Goal: Task Accomplishment & Management: Manage account settings

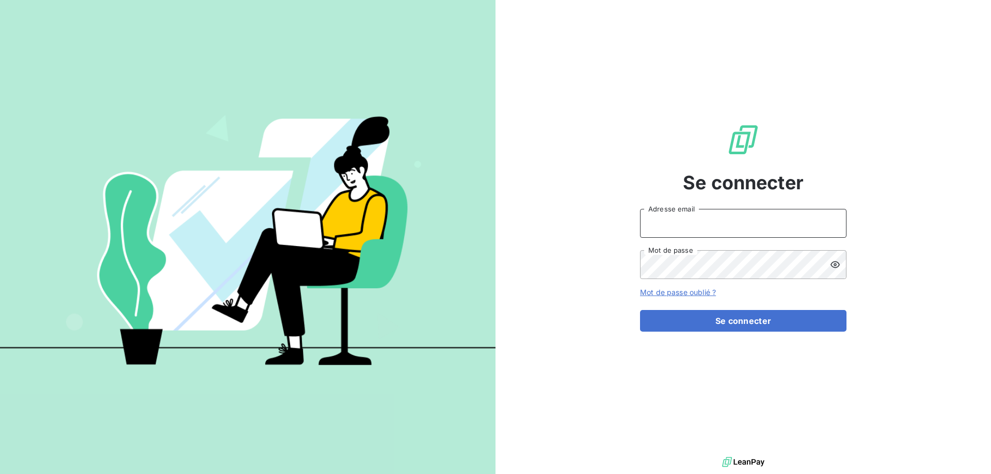
type input "[EMAIL_ADDRESS][DOMAIN_NAME]"
click at [745, 336] on div "Se connecter [EMAIL_ADDRESS][DOMAIN_NAME] Adresse email Mot de passe Mot de pas…" at bounding box center [743, 227] width 207 height 455
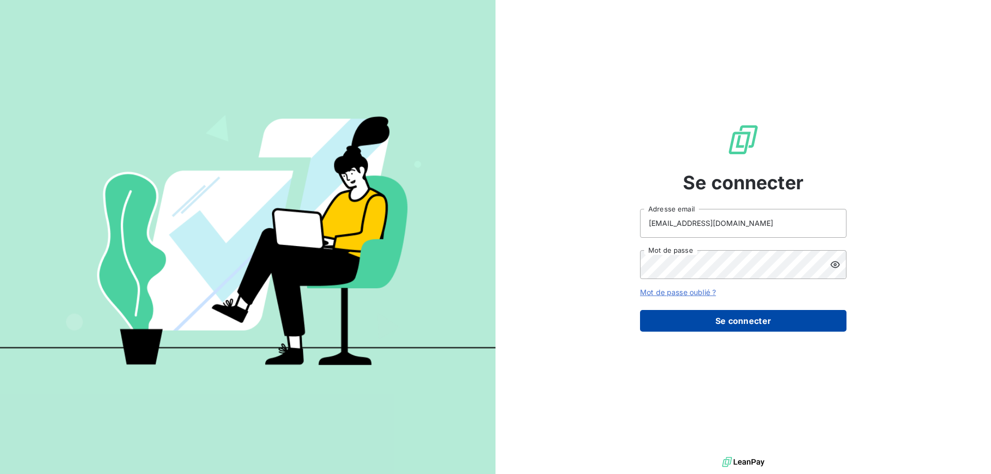
click at [743, 316] on button "Se connecter" at bounding box center [743, 321] width 207 height 22
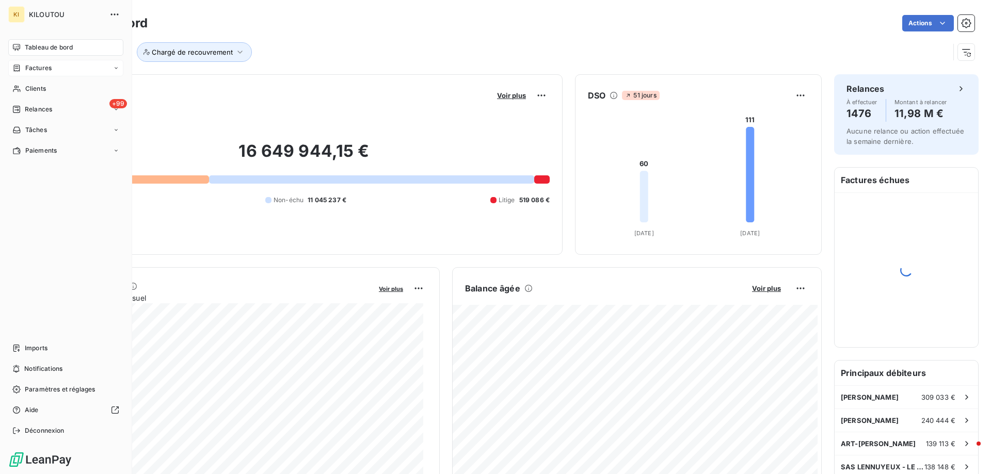
click at [37, 68] on span "Factures" at bounding box center [38, 68] width 26 height 9
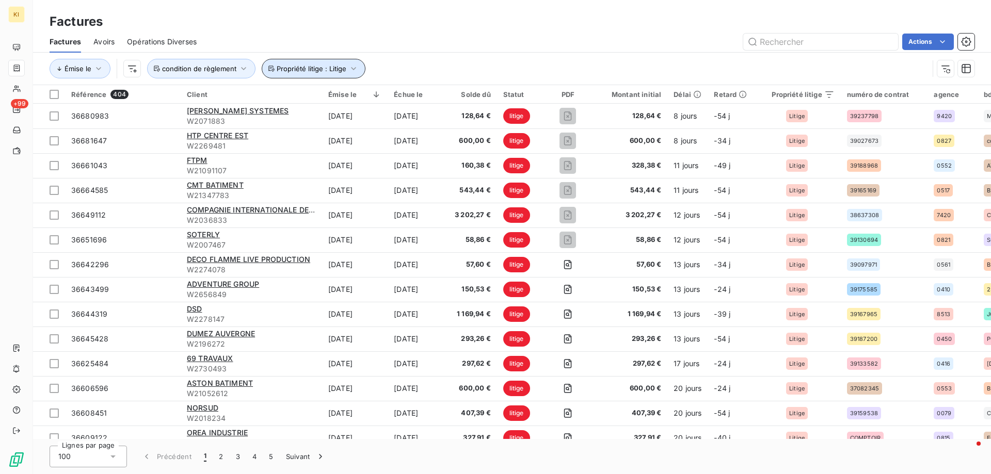
click at [303, 72] on span "Propriété litige : Litige" at bounding box center [312, 69] width 70 height 8
click at [304, 72] on span "Propriété litige : Litige" at bounding box center [312, 69] width 70 height 8
click at [304, 74] on button "Propriété litige : Litige" at bounding box center [314, 69] width 104 height 20
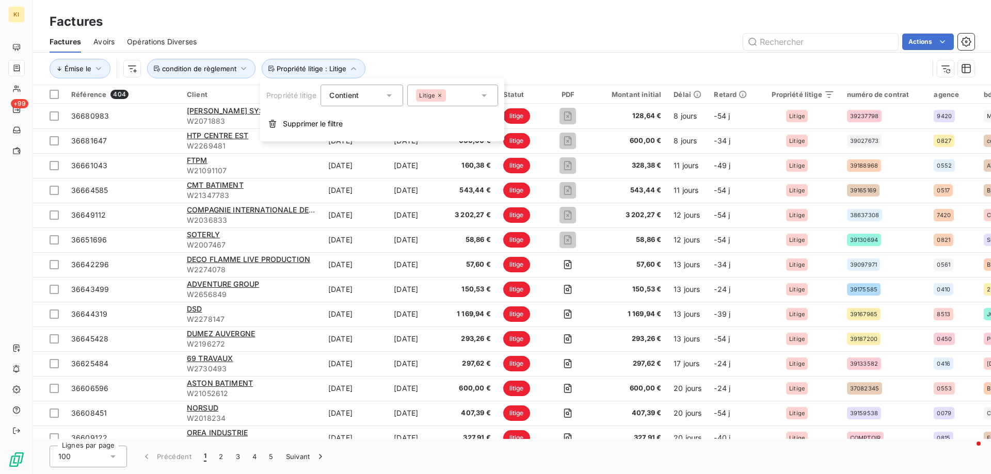
drag, startPoint x: 305, startPoint y: 127, endPoint x: 267, endPoint y: 103, distance: 44.6
click at [305, 127] on span "Supprimer le filtre" at bounding box center [313, 124] width 60 height 10
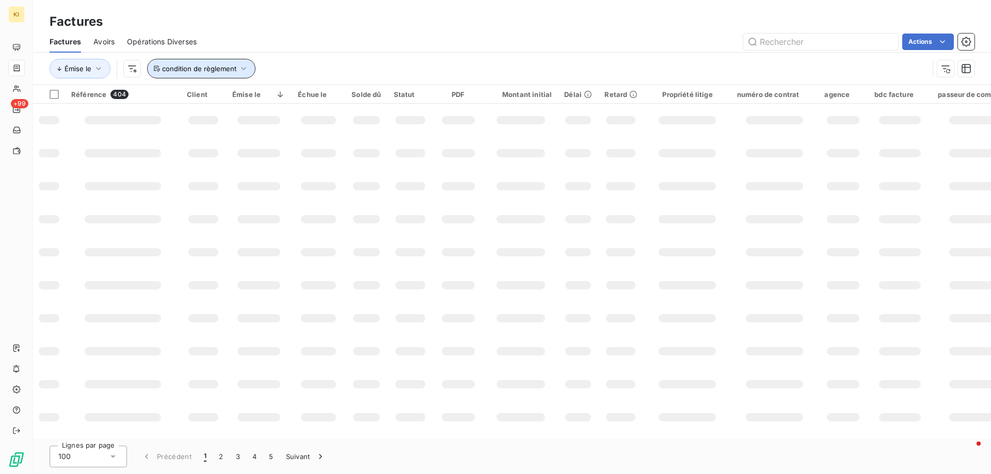
click at [223, 68] on span "condition de règlement" at bounding box center [199, 69] width 74 height 8
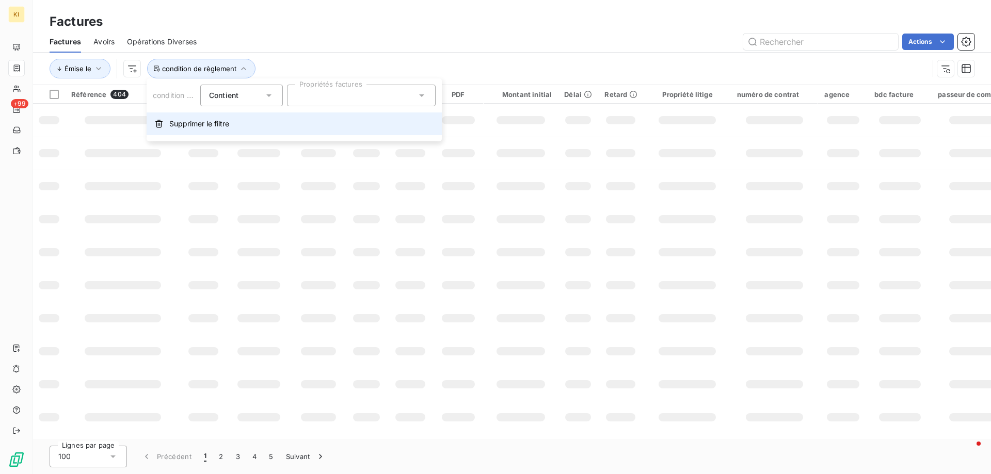
click at [203, 121] on span "Supprimer le filtre" at bounding box center [199, 124] width 60 height 10
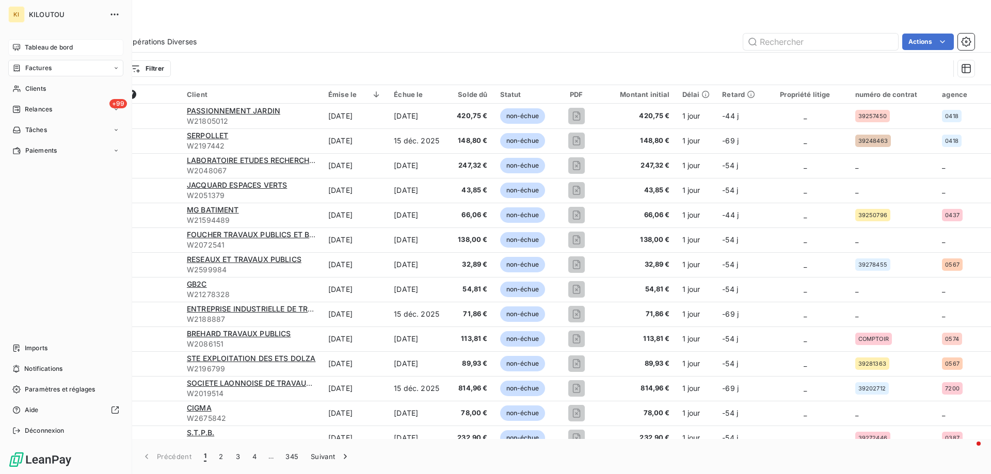
click at [30, 48] on span "Tableau de bord" at bounding box center [49, 47] width 48 height 9
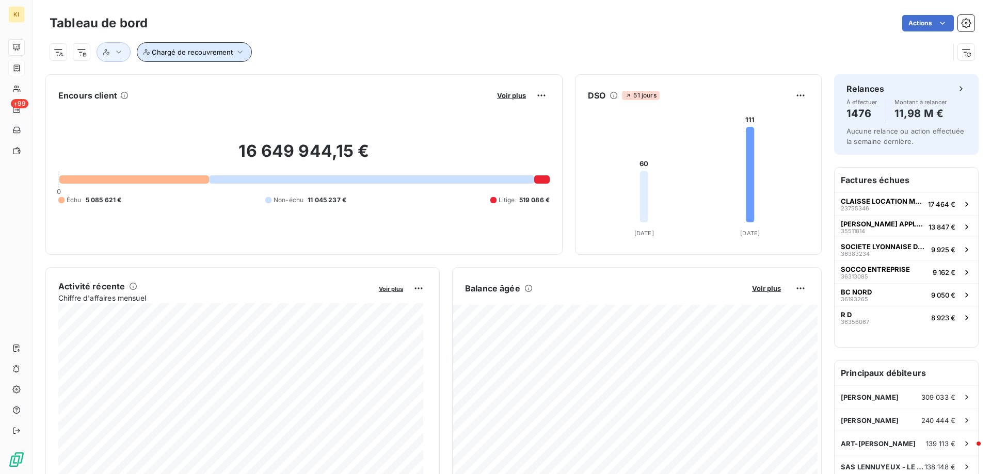
click at [209, 53] on span "Chargé de recouvrement" at bounding box center [192, 52] width 81 height 8
click at [338, 75] on div at bounding box center [351, 79] width 149 height 22
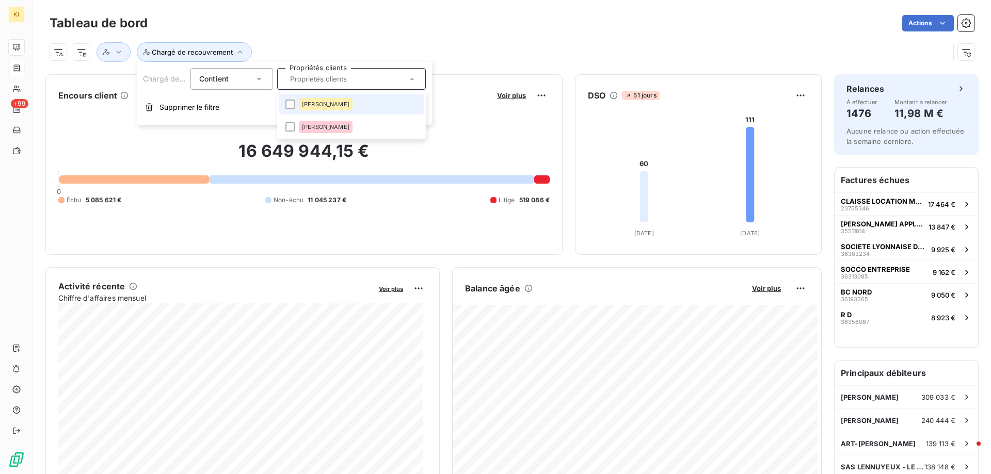
click at [333, 106] on span "[PERSON_NAME]" at bounding box center [326, 104] width 48 height 6
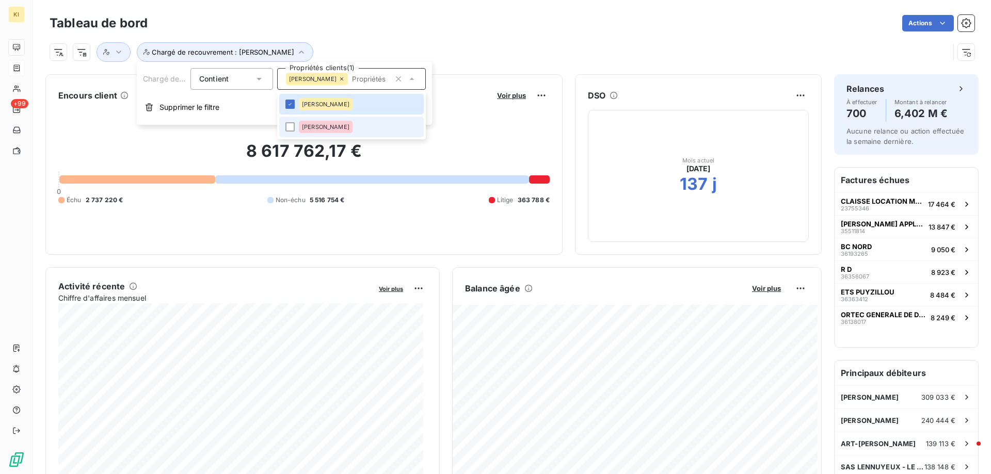
click at [297, 127] on li "[PERSON_NAME]" at bounding box center [351, 127] width 145 height 21
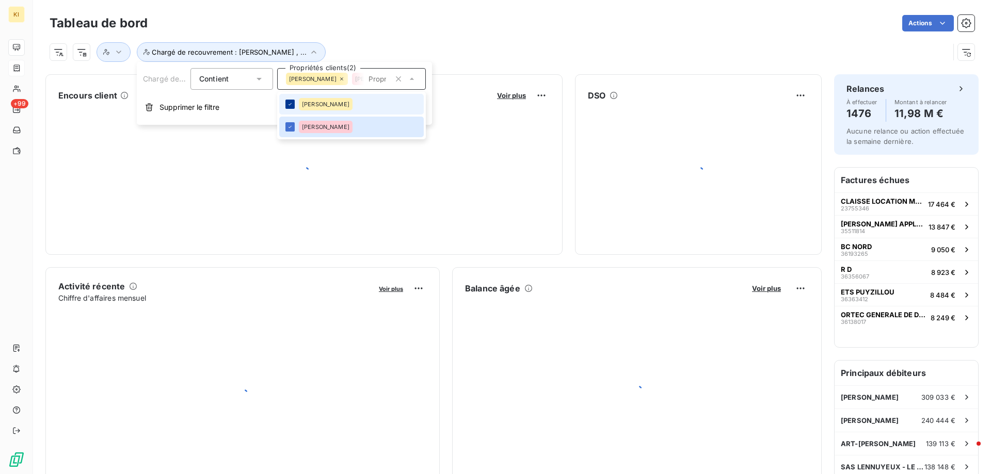
click at [290, 105] on icon at bounding box center [290, 104] width 3 height 2
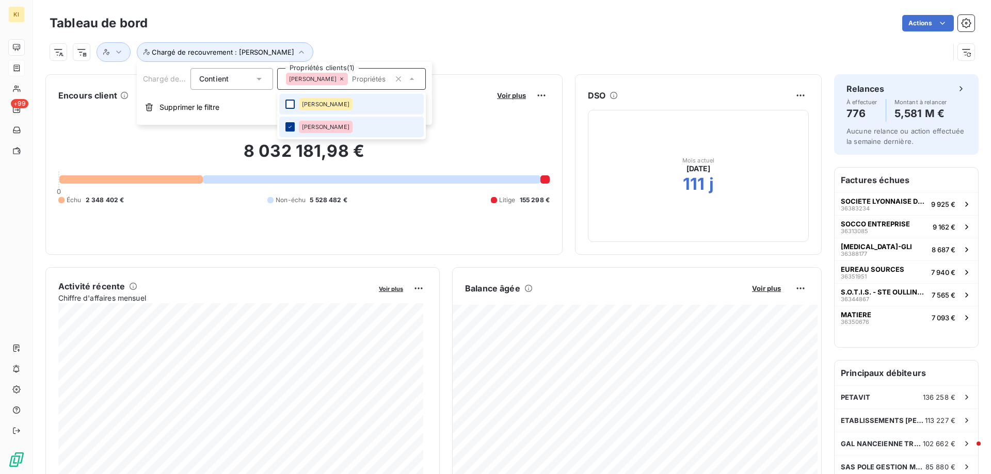
click at [292, 125] on icon at bounding box center [290, 127] width 6 height 6
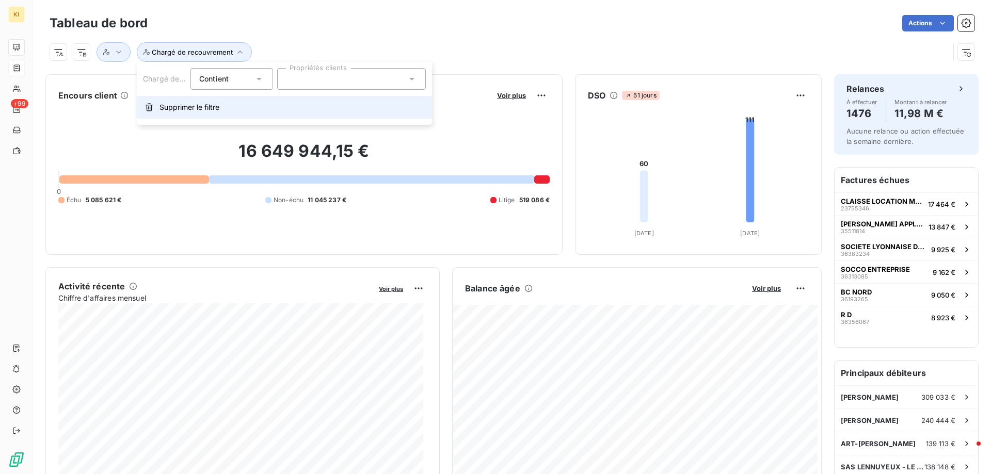
click at [212, 110] on span "Supprimer le filtre" at bounding box center [190, 107] width 60 height 10
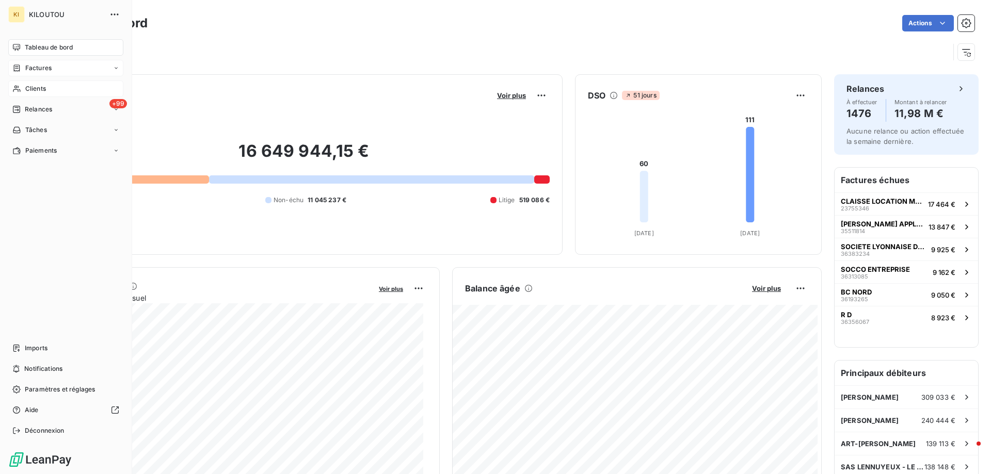
click at [28, 91] on span "Clients" at bounding box center [35, 88] width 21 height 9
click at [55, 89] on div "Clients" at bounding box center [65, 89] width 115 height 17
click at [41, 89] on span "Clients" at bounding box center [35, 88] width 21 height 9
click at [47, 152] on span "Paiements" at bounding box center [40, 150] width 31 height 9
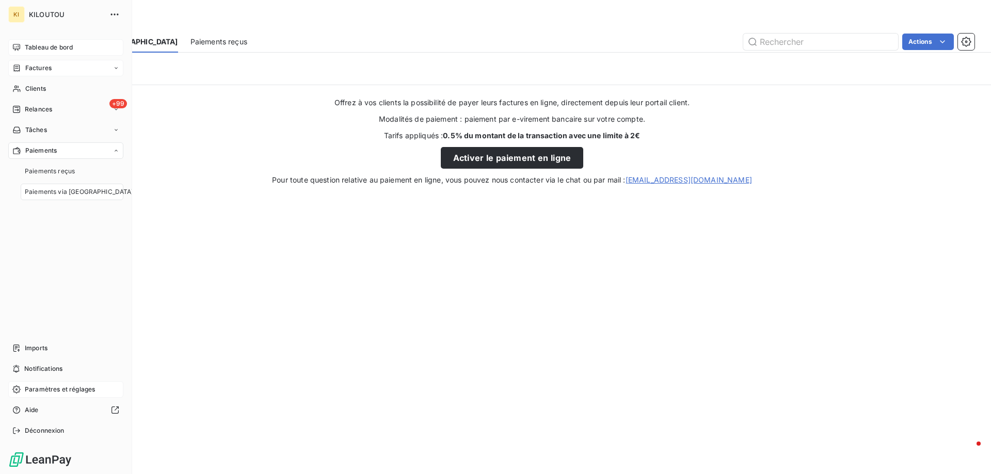
click at [61, 387] on span "Paramètres et réglages" at bounding box center [60, 389] width 70 height 9
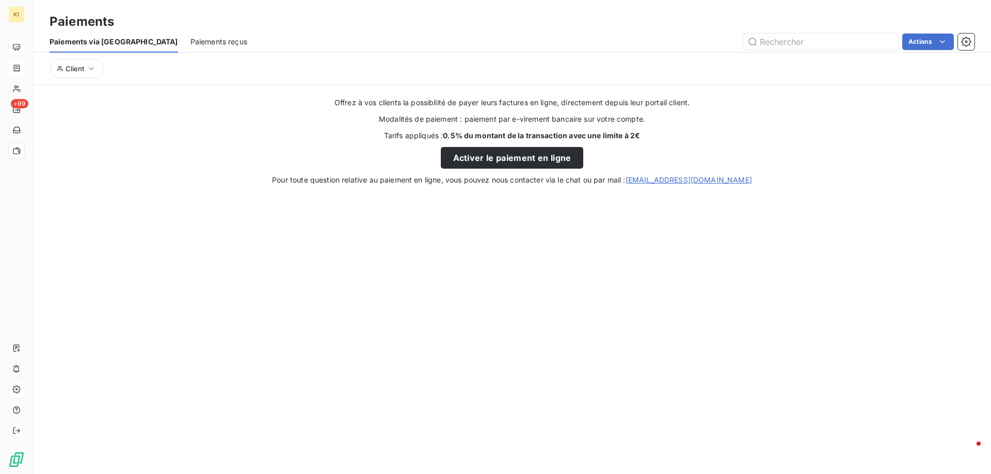
click at [191, 39] on span "Paiements reçus" at bounding box center [219, 42] width 57 height 10
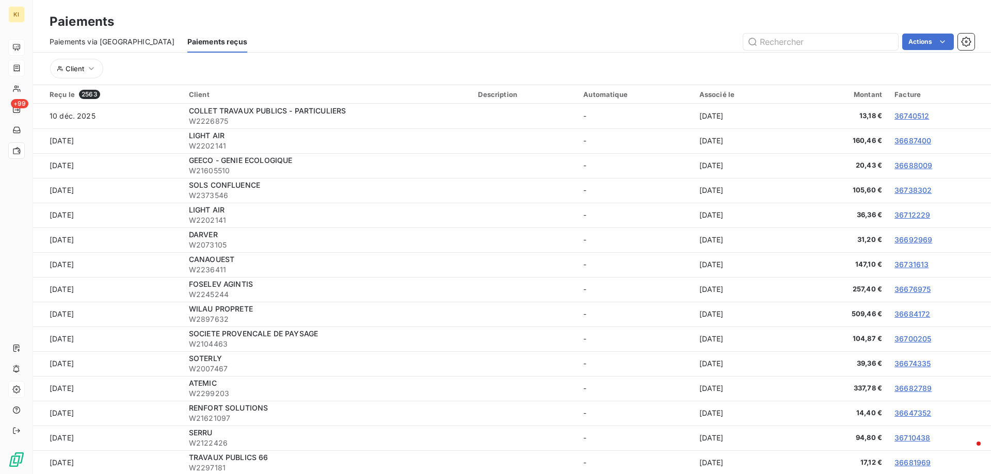
click at [103, 40] on span "Paiements via [GEOGRAPHIC_DATA]" at bounding box center [112, 42] width 125 height 10
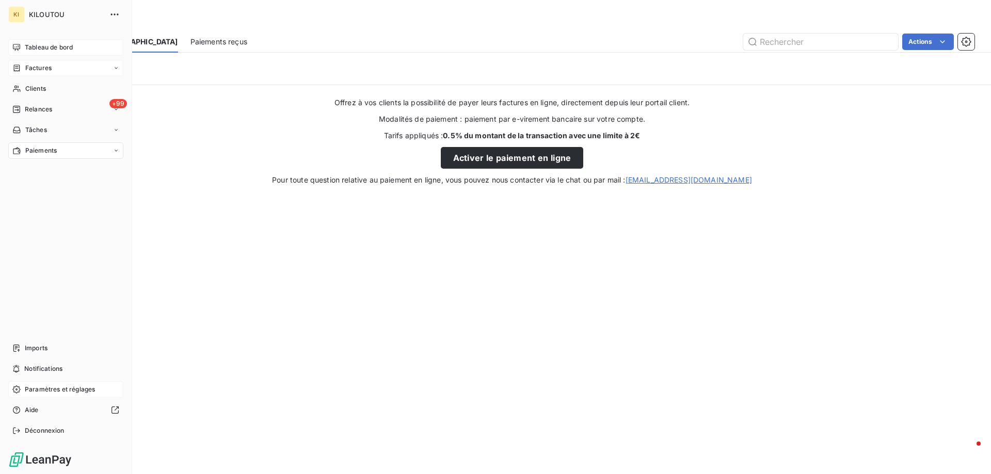
click at [46, 392] on span "Paramètres et réglages" at bounding box center [60, 389] width 70 height 9
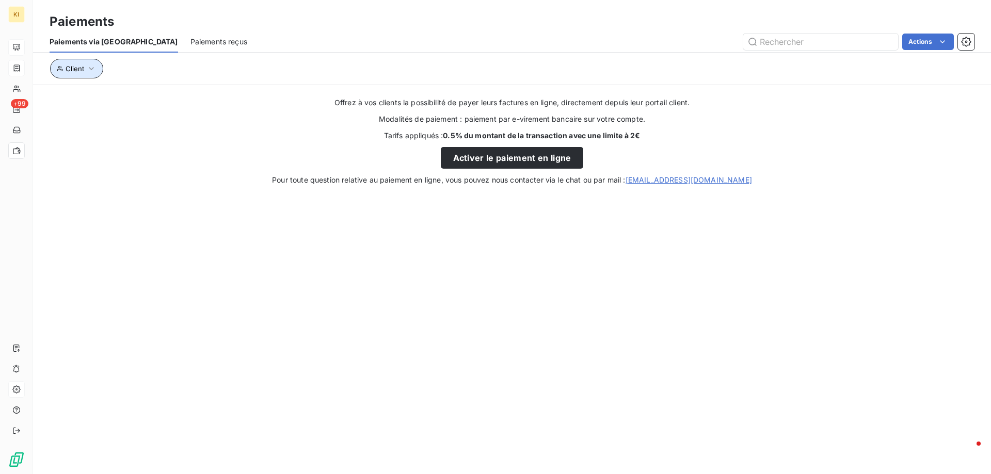
click at [93, 67] on icon "button" at bounding box center [91, 69] width 10 height 10
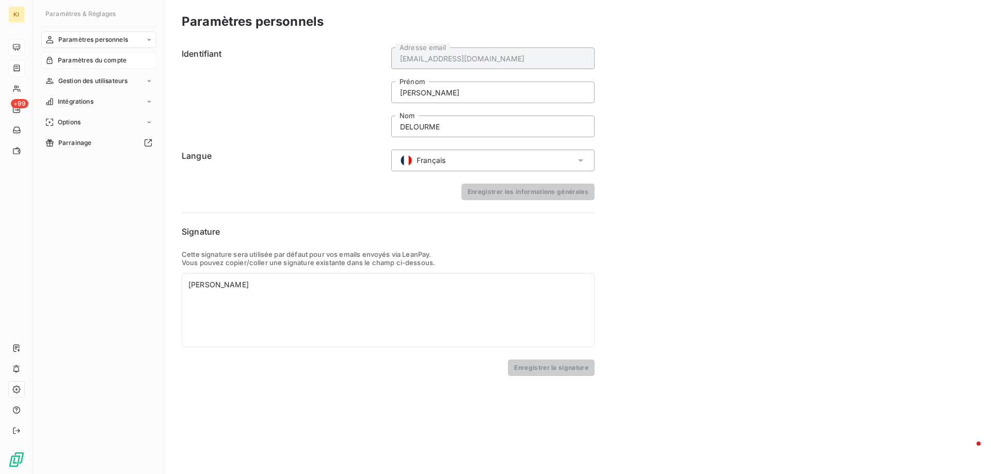
click at [103, 65] on span "Paramètres du compte" at bounding box center [92, 60] width 69 height 9
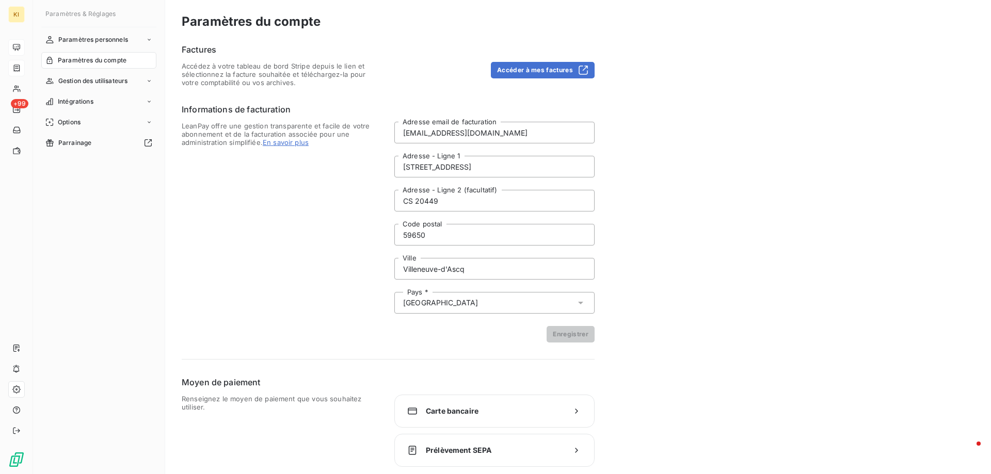
scroll to position [5, 0]
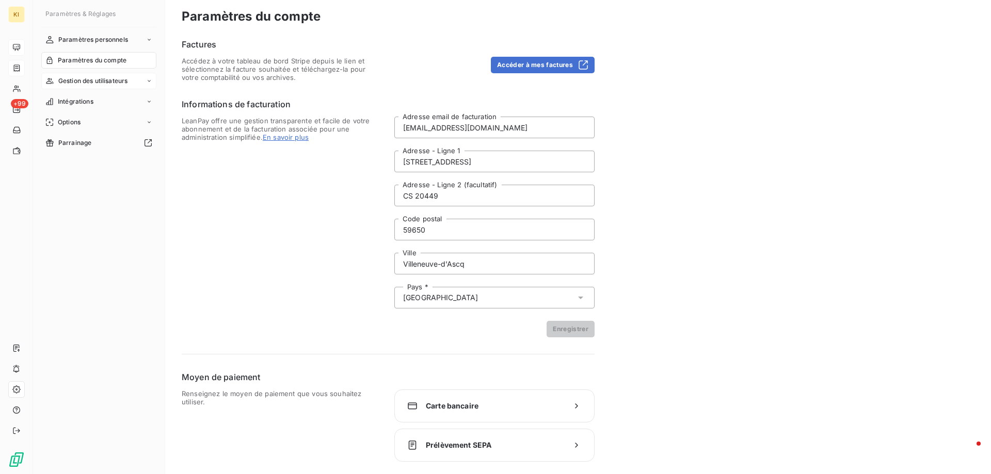
click at [100, 81] on span "Gestion des utilisateurs" at bounding box center [93, 80] width 70 height 9
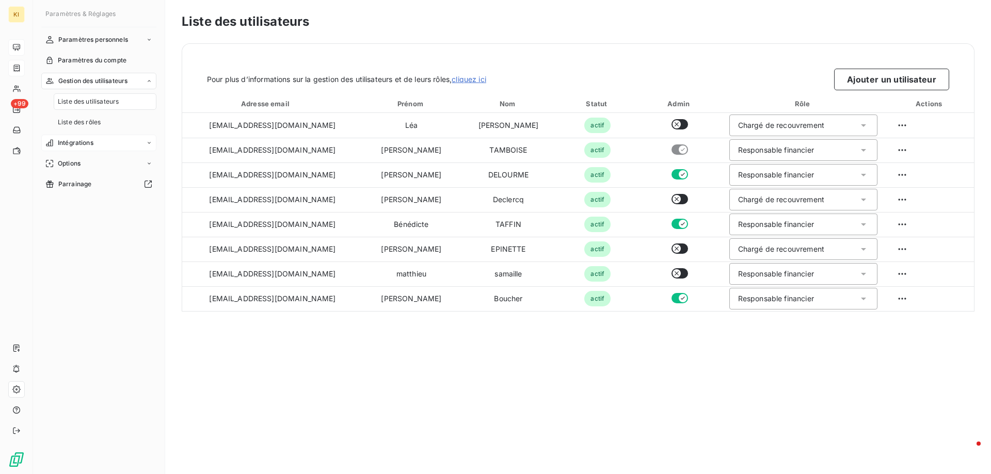
click at [91, 139] on span "Intégrations" at bounding box center [76, 142] width 36 height 9
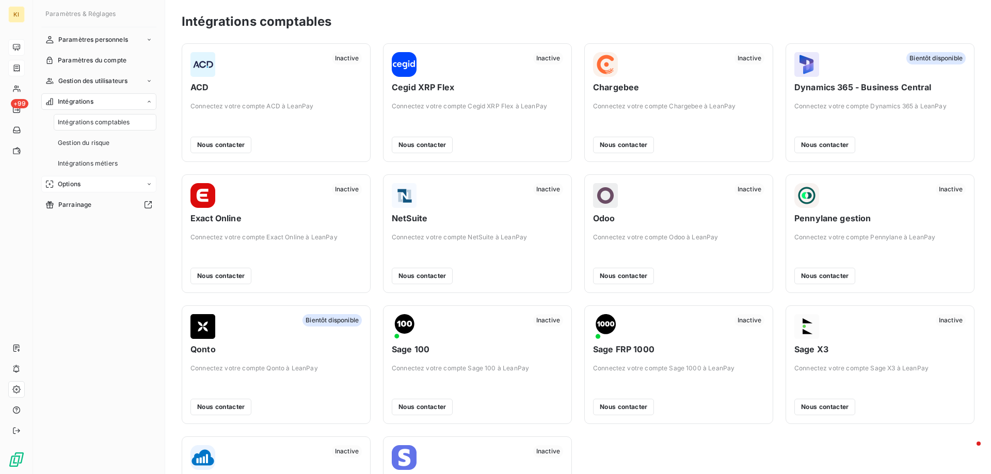
click at [90, 180] on div "Options" at bounding box center [98, 184] width 115 height 17
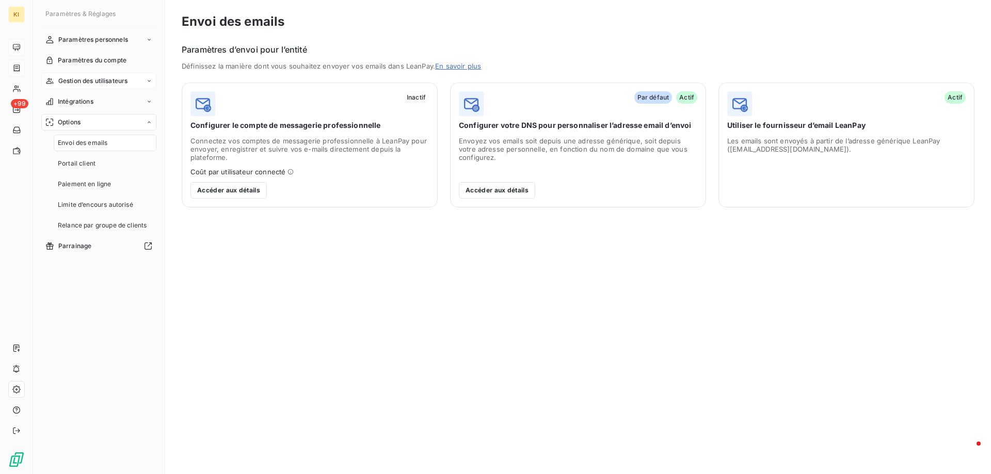
click at [77, 82] on span "Gestion des utilisateurs" at bounding box center [93, 80] width 70 height 9
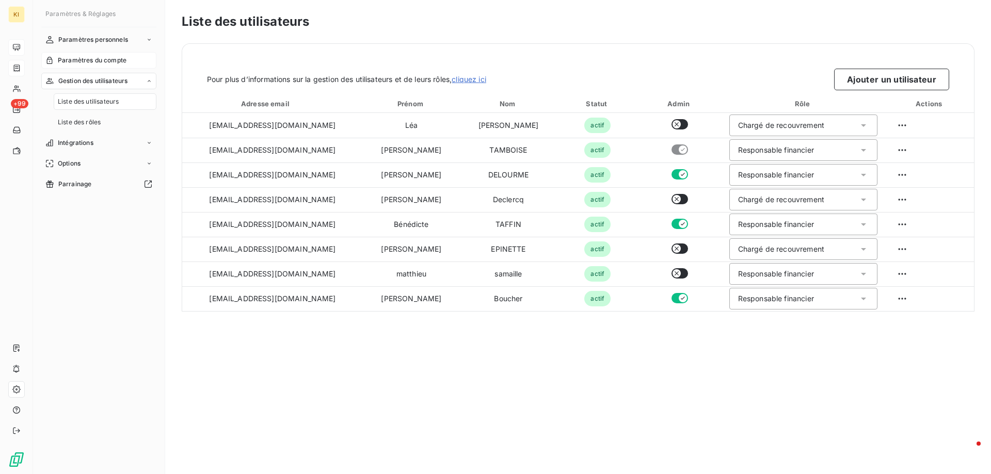
click at [77, 61] on span "Paramètres du compte" at bounding box center [92, 60] width 69 height 9
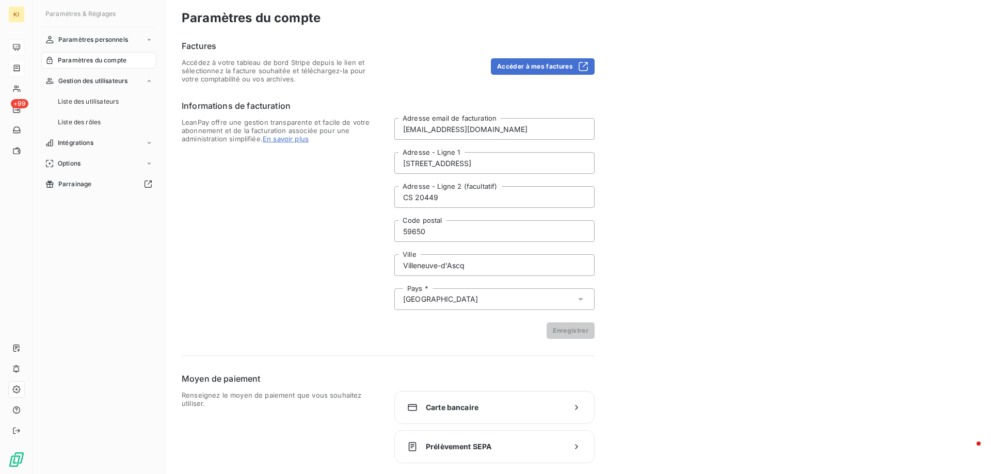
scroll to position [5, 0]
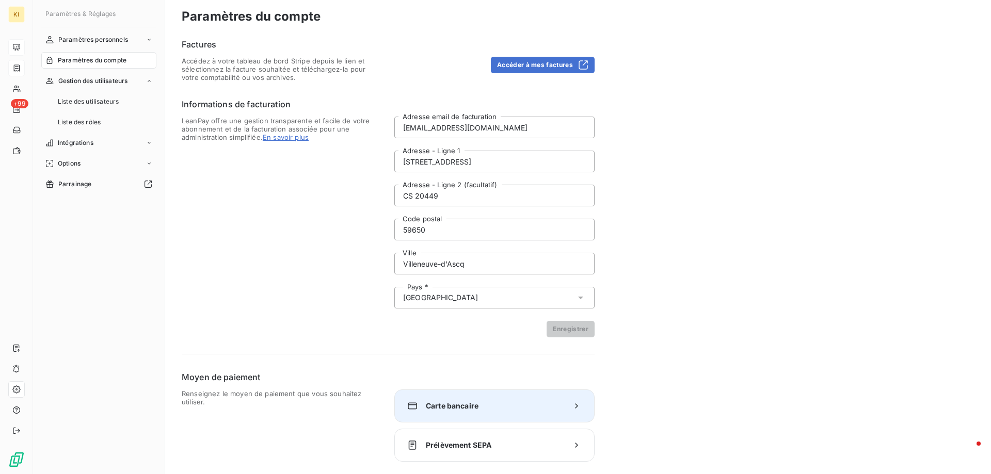
click at [580, 410] on icon at bounding box center [577, 406] width 10 height 10
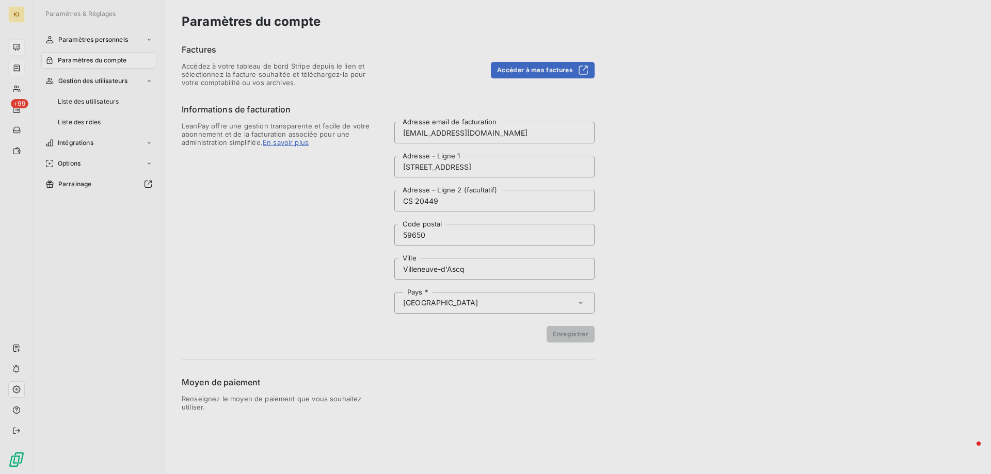
scroll to position [0, 0]
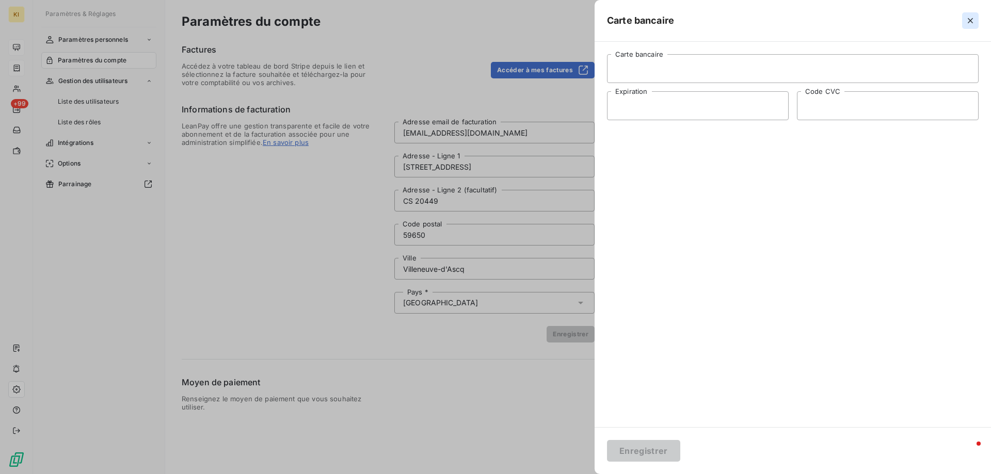
click at [973, 21] on icon "button" at bounding box center [971, 20] width 10 height 10
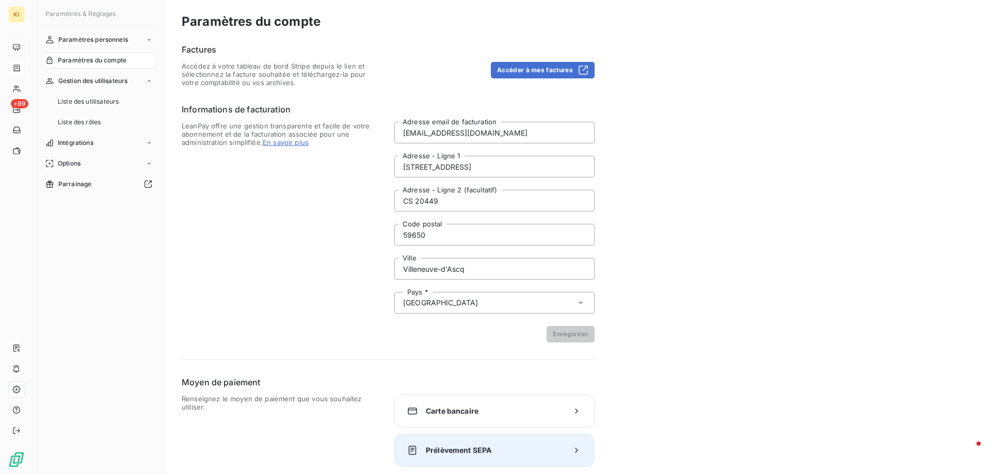
click at [469, 455] on span "Prélèvement SEPA" at bounding box center [494, 451] width 137 height 10
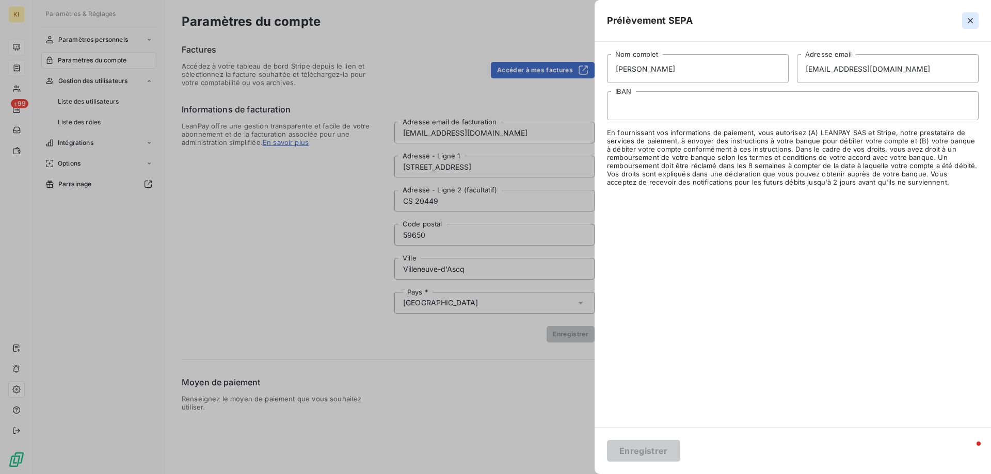
click at [970, 22] on icon "button" at bounding box center [970, 20] width 5 height 5
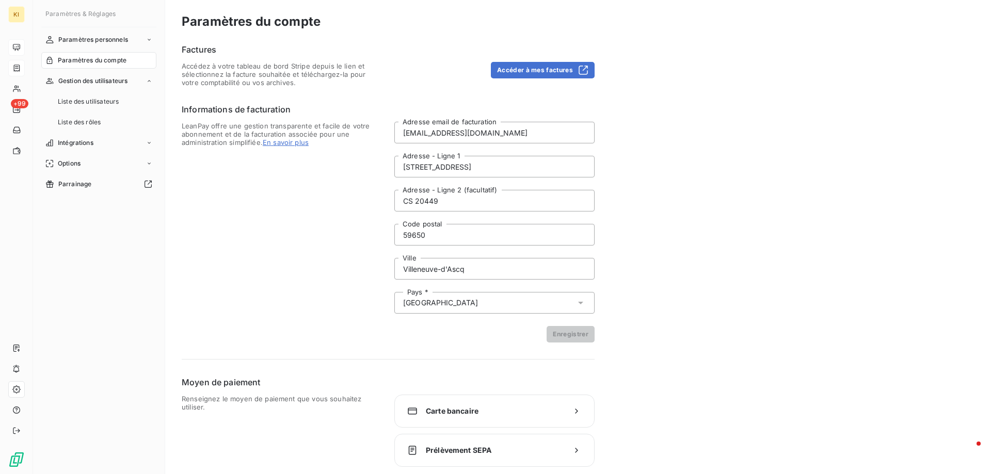
click at [80, 60] on span "Paramètres du compte" at bounding box center [92, 60] width 69 height 9
click at [97, 43] on span "Paramètres personnels" at bounding box center [93, 39] width 70 height 9
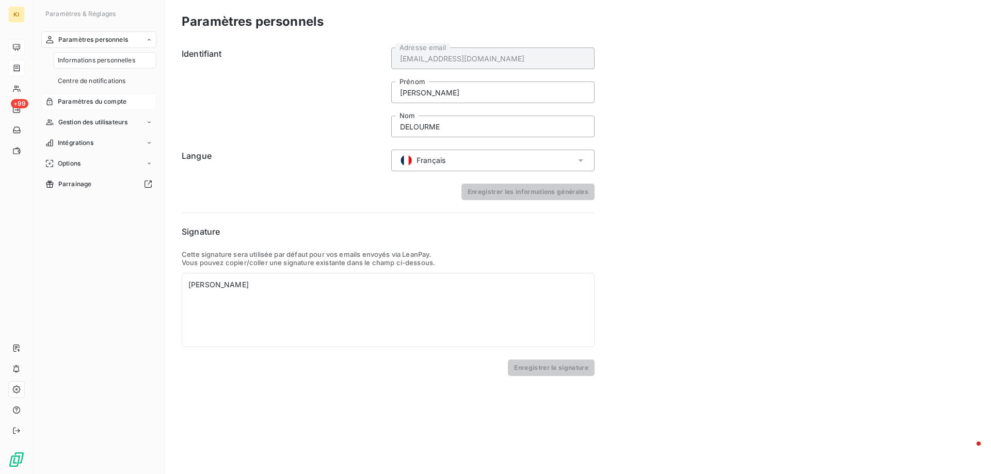
click at [97, 100] on span "Paramètres du compte" at bounding box center [92, 101] width 69 height 9
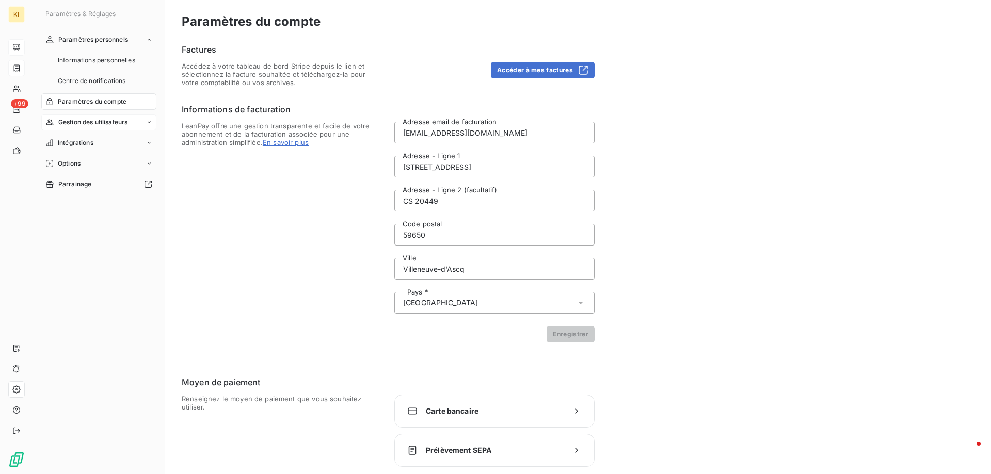
click at [100, 121] on span "Gestion des utilisateurs" at bounding box center [93, 122] width 70 height 9
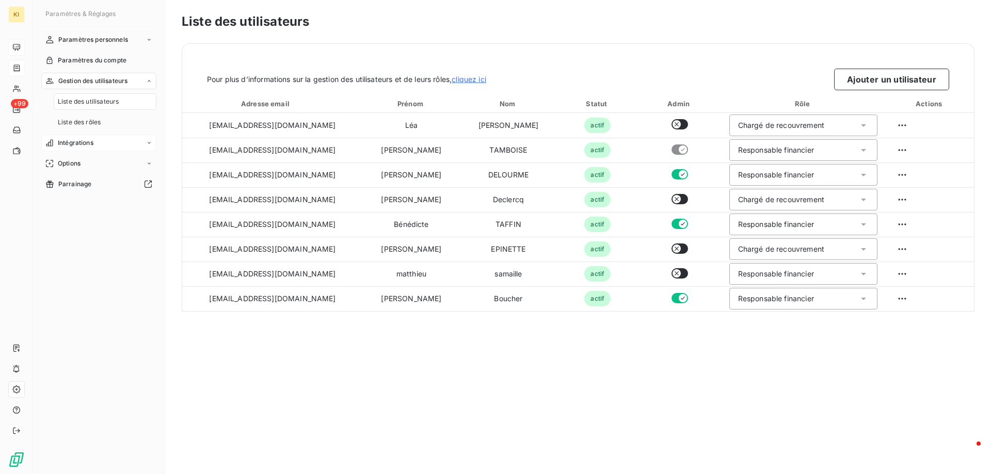
click at [100, 145] on div "Intégrations" at bounding box center [98, 143] width 115 height 17
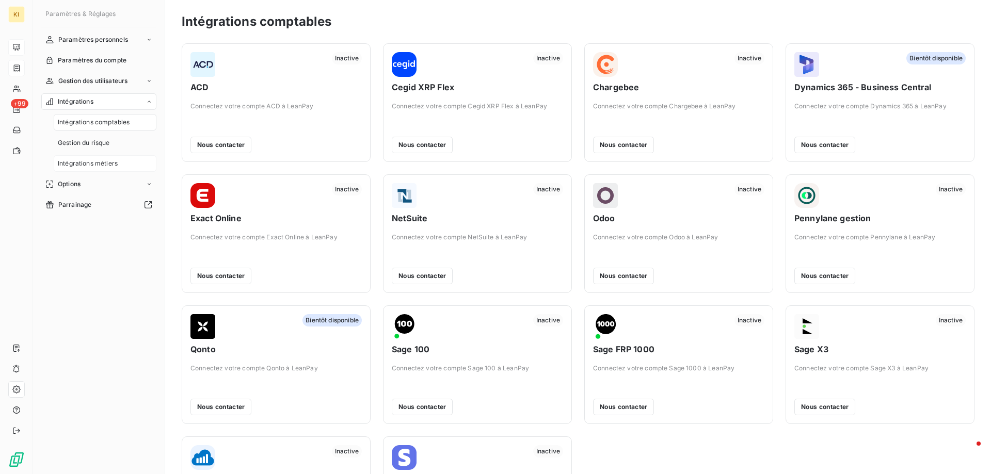
click at [99, 168] on span "Intégrations métiers" at bounding box center [88, 163] width 60 height 9
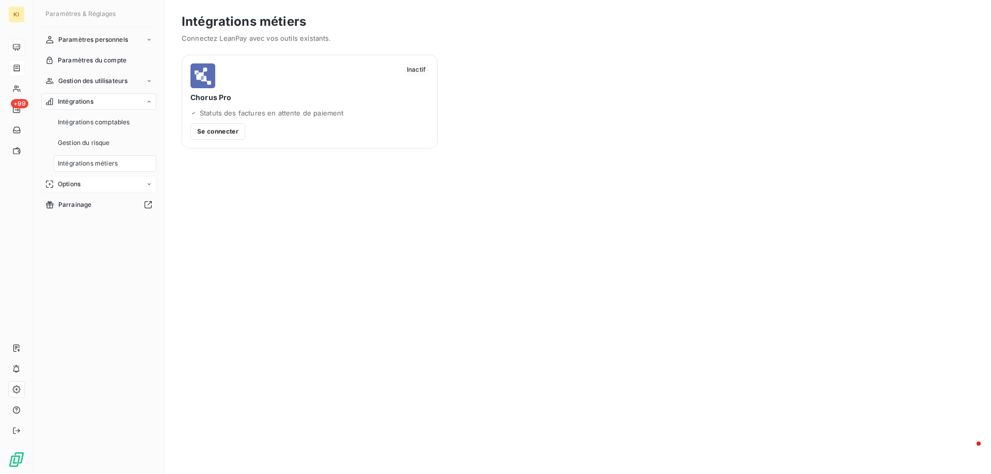
click at [99, 188] on div "Options" at bounding box center [98, 184] width 115 height 17
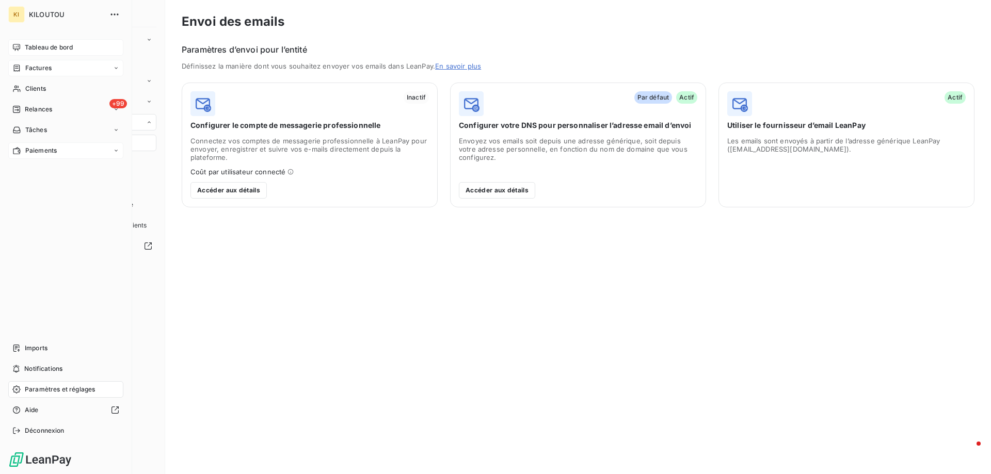
click at [57, 158] on div "Paiements" at bounding box center [65, 151] width 115 height 17
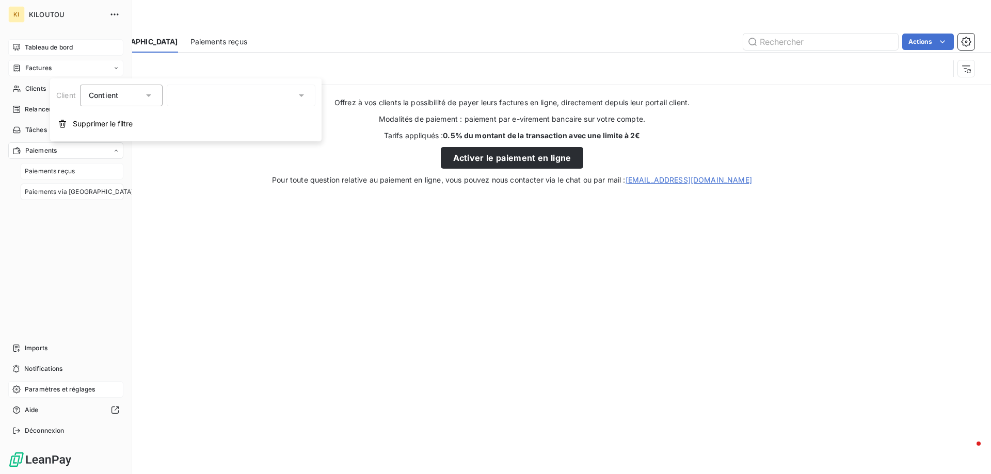
click at [69, 176] on span "Paiements reçus" at bounding box center [50, 171] width 50 height 9
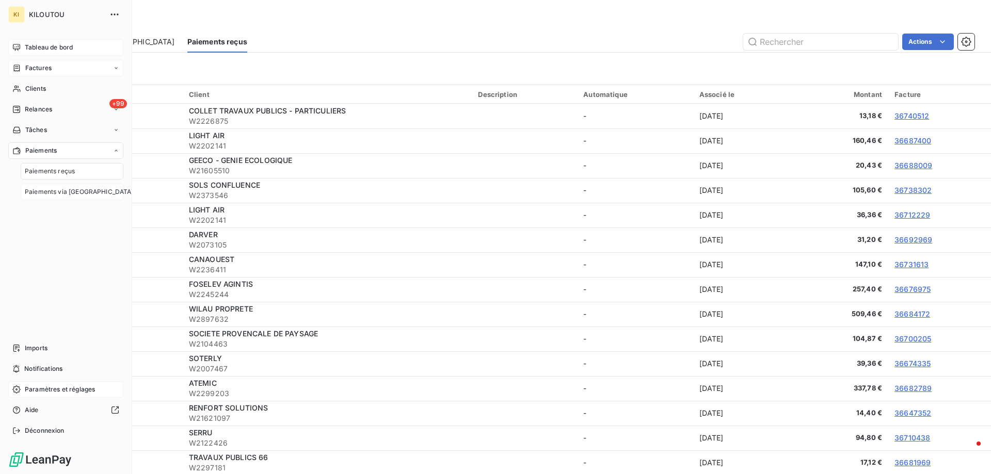
click at [72, 191] on span "Paiements via [GEOGRAPHIC_DATA]" at bounding box center [79, 191] width 109 height 9
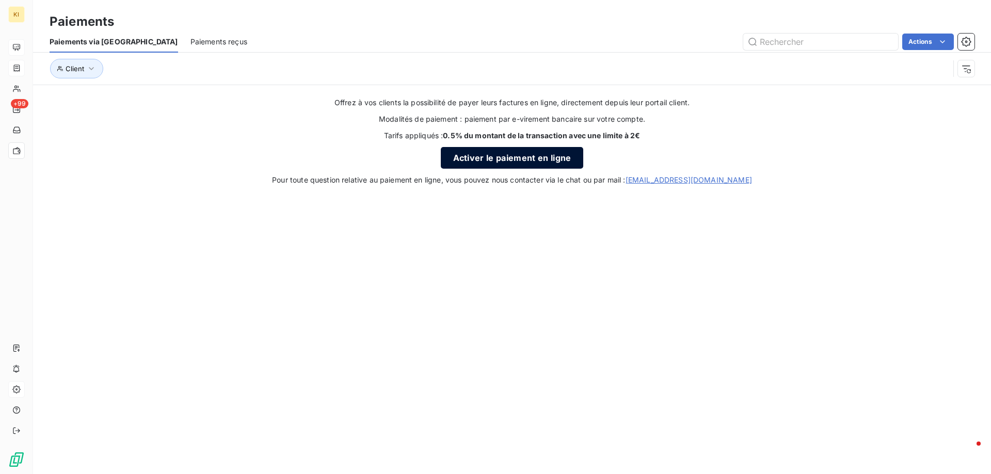
click at [477, 158] on button "Activer le paiement en ligne" at bounding box center [512, 158] width 143 height 22
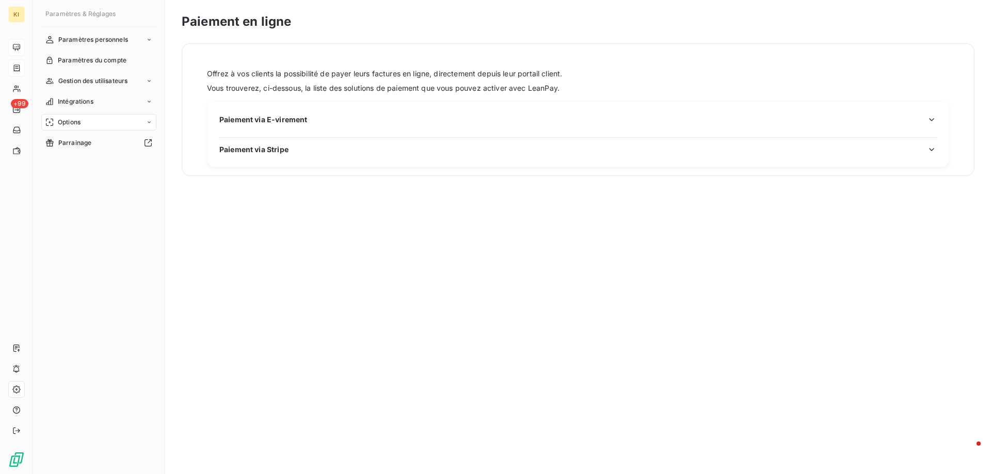
click at [277, 150] on span "Paiement via Stripe" at bounding box center [253, 149] width 69 height 11
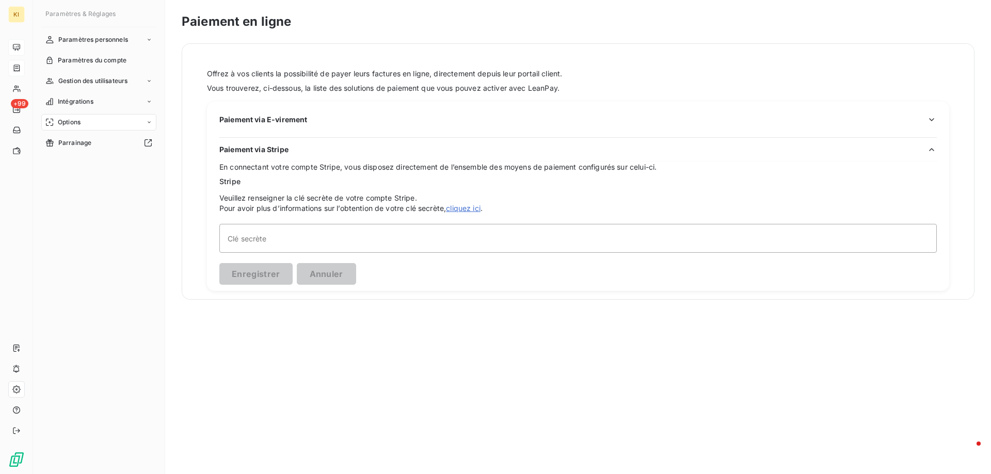
click at [274, 117] on span "Paiement via E-virement" at bounding box center [263, 119] width 88 height 11
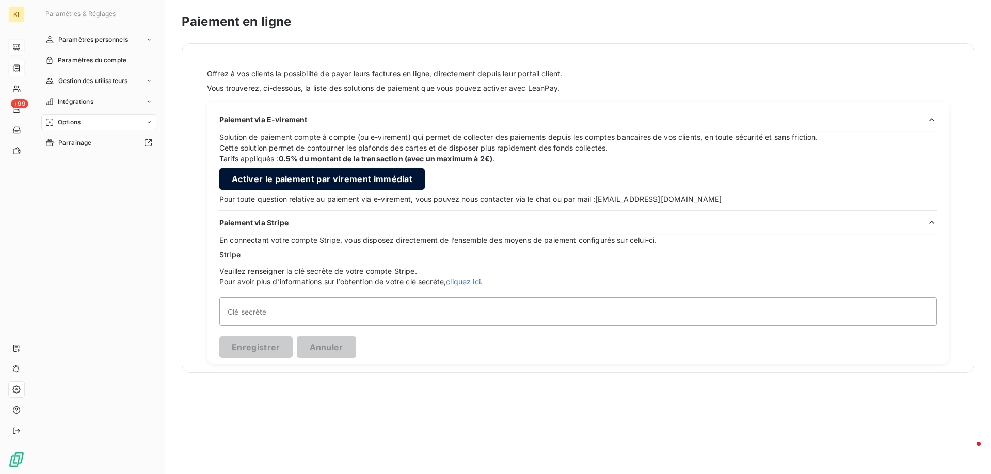
click at [334, 179] on button "Activer le paiement par virement immédiat" at bounding box center [321, 179] width 205 height 22
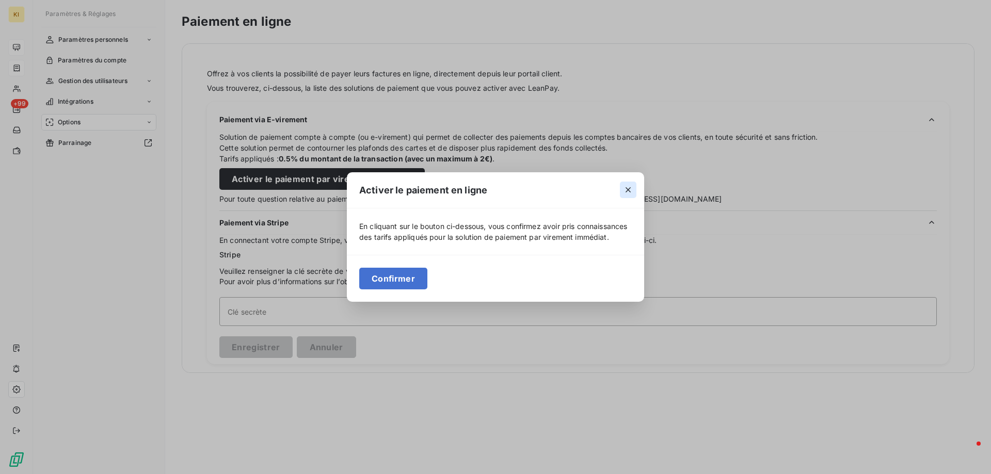
click at [632, 186] on icon "button" at bounding box center [628, 190] width 10 height 10
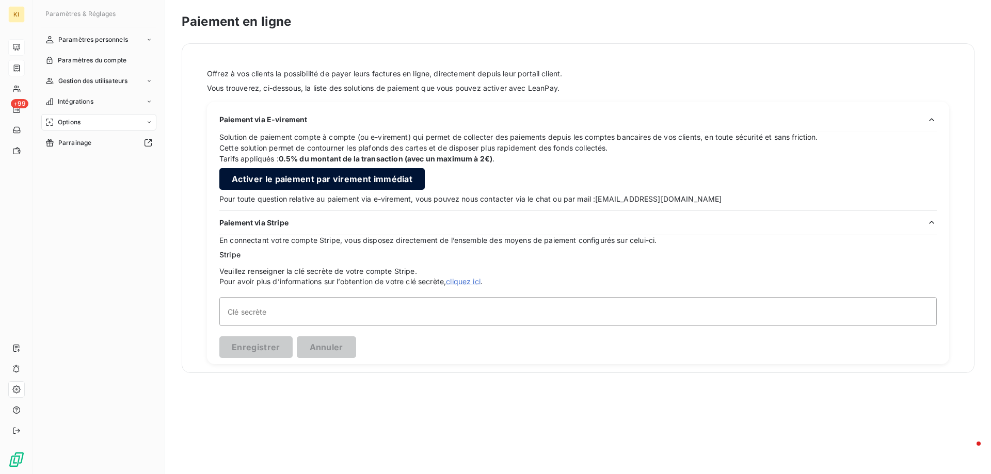
drag, startPoint x: 296, startPoint y: 176, endPoint x: 303, endPoint y: 179, distance: 7.4
click at [298, 178] on button "Activer le paiement par virement immédiat" at bounding box center [321, 179] width 205 height 22
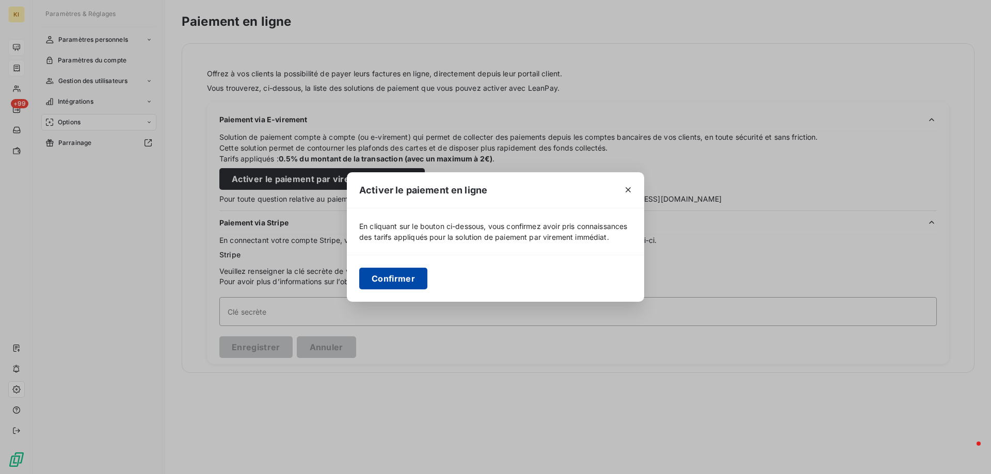
click at [407, 290] on button "Confirmer" at bounding box center [393, 279] width 68 height 22
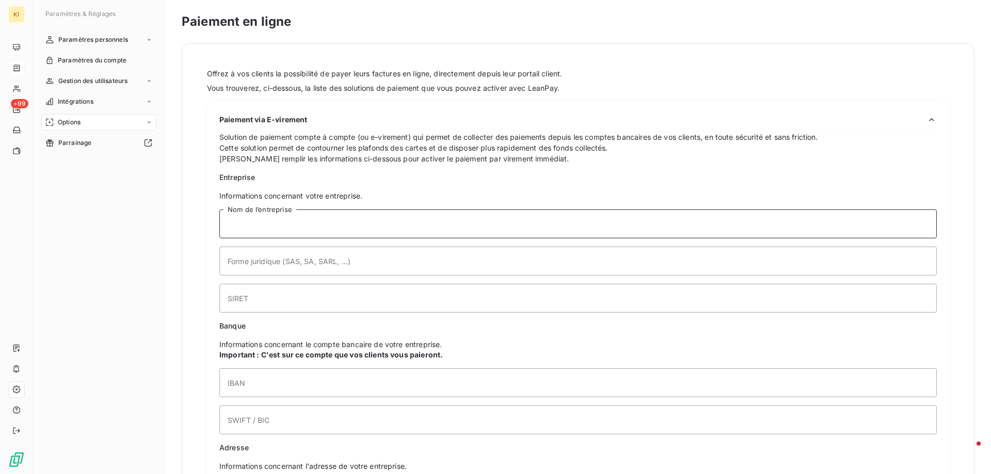
click at [364, 220] on input "Nom de l’entreprise" at bounding box center [578, 224] width 718 height 29
type input "KILOUTOU"
type input "[STREET_ADDRESS]"
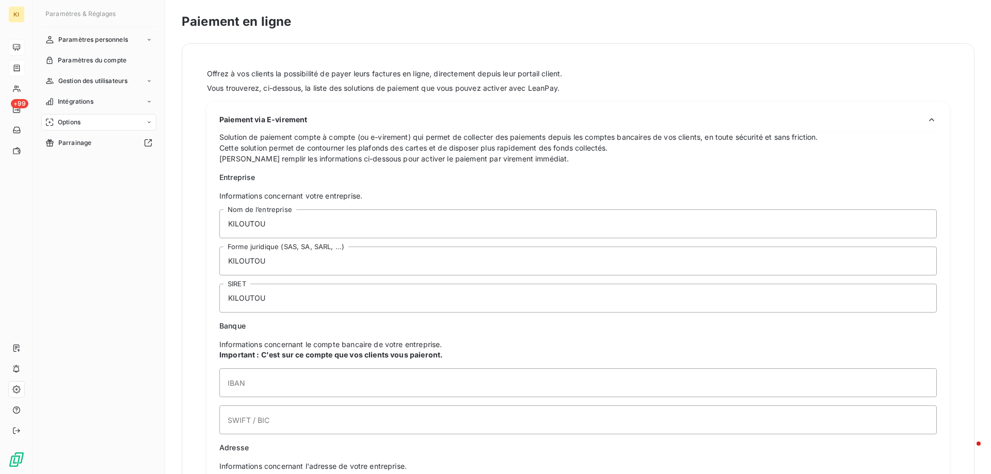
type input "59664"
type input "[PERSON_NAME] d'ascq"
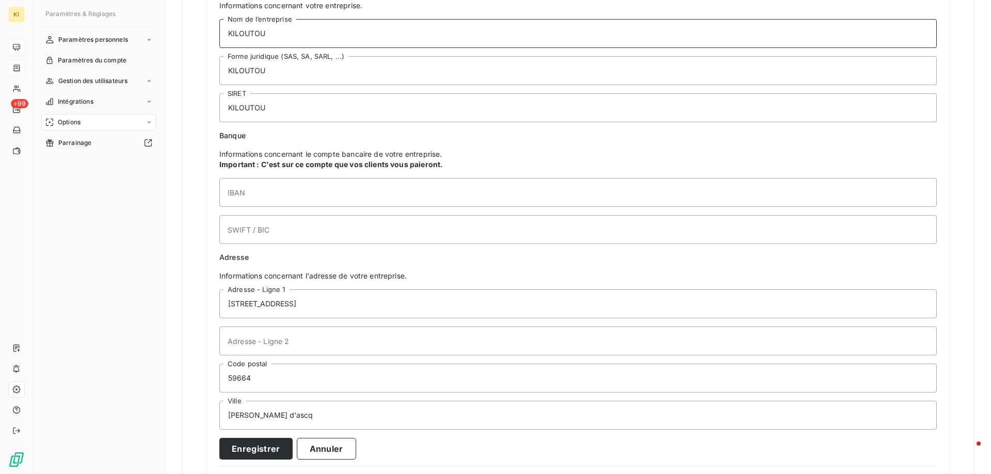
scroll to position [207, 0]
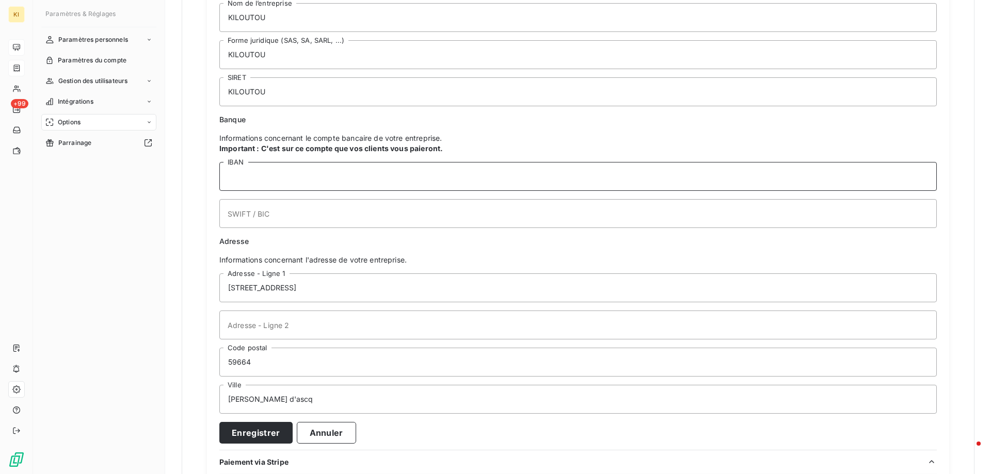
click at [291, 176] on input "IBAN" at bounding box center [578, 176] width 718 height 29
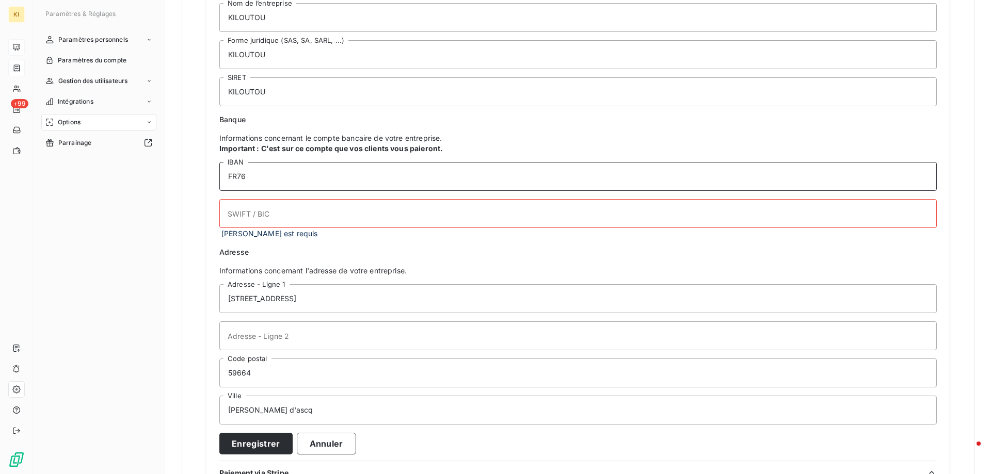
click at [287, 174] on input "FR76" at bounding box center [578, 176] width 718 height 29
type input "[FINANCIAL_ID]"
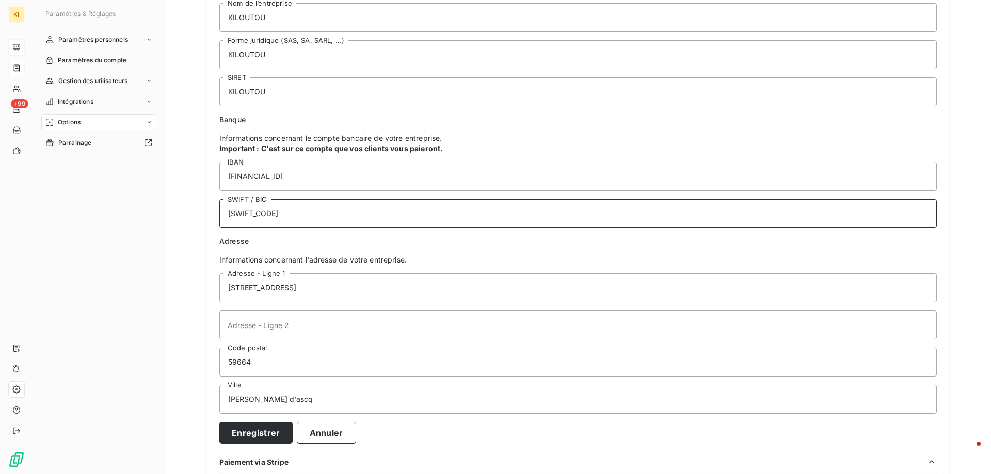
type input "[SWIFT_CODE]"
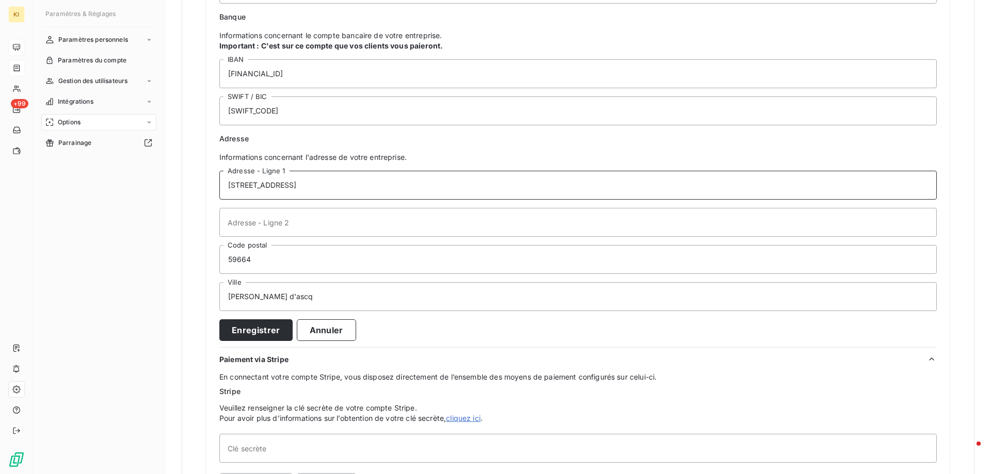
scroll to position [310, 0]
drag, startPoint x: 283, startPoint y: 262, endPoint x: 198, endPoint y: 256, distance: 84.9
click at [198, 256] on div "Offrez à vos clients la possibilité de payer leurs factures en ligne, directeme…" at bounding box center [578, 121] width 792 height 775
type input "59650"
click at [369, 300] on input "[PERSON_NAME] d'ascq" at bounding box center [578, 296] width 718 height 29
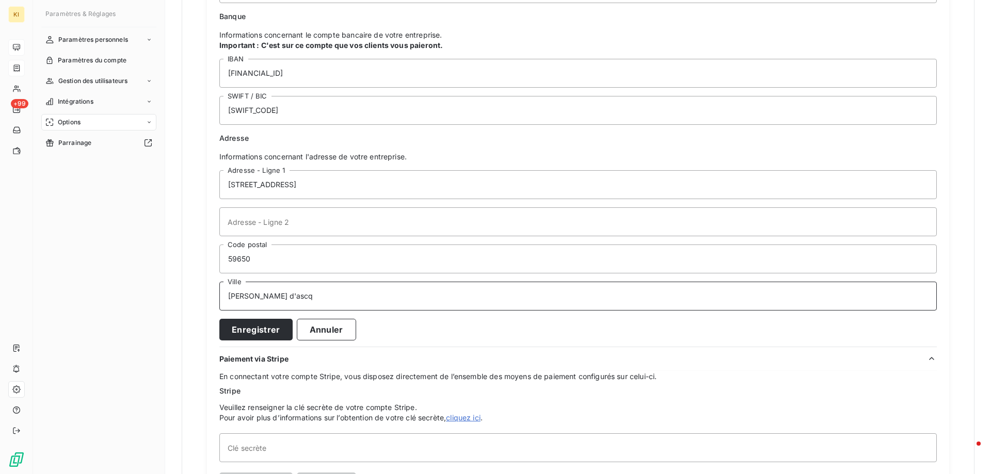
paste input "CEDEX"
type input "[PERSON_NAME] d'ascq CEDEX"
click at [464, 326] on div "Enregistrer Annuler" at bounding box center [578, 330] width 718 height 22
click at [287, 227] on input "Adresse - Ligne 2" at bounding box center [578, 222] width 718 height 29
paste input "CS 20449"
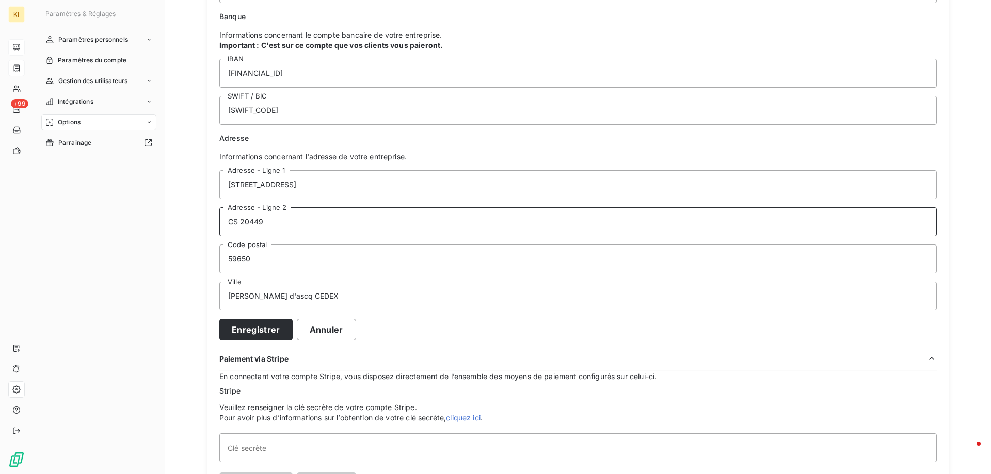
click at [246, 224] on input "CS 20449" at bounding box center [578, 222] width 718 height 29
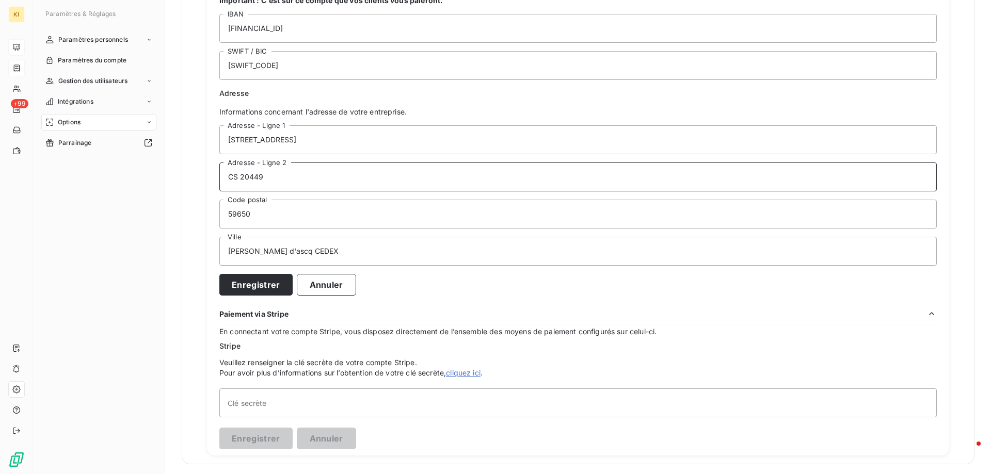
scroll to position [357, 0]
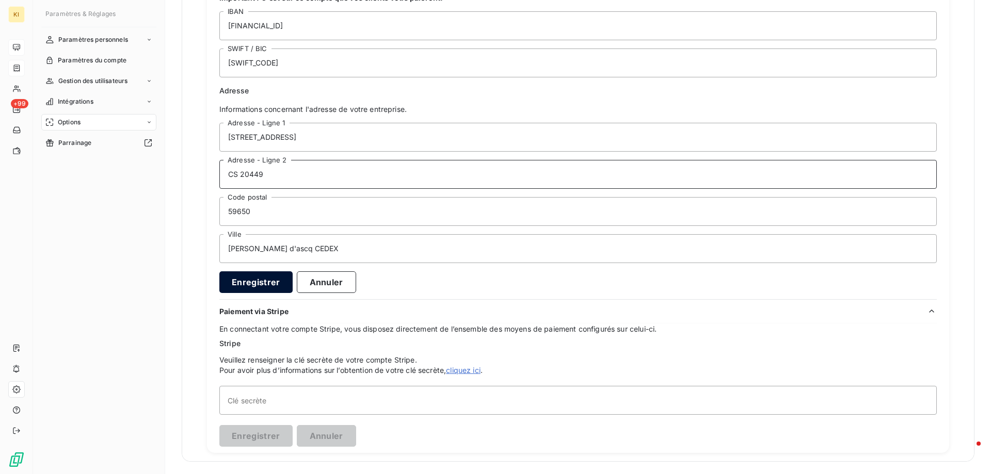
type input "CS 20449"
click at [252, 281] on button "Enregistrer" at bounding box center [255, 283] width 73 height 22
type input "···························"
type input "········"
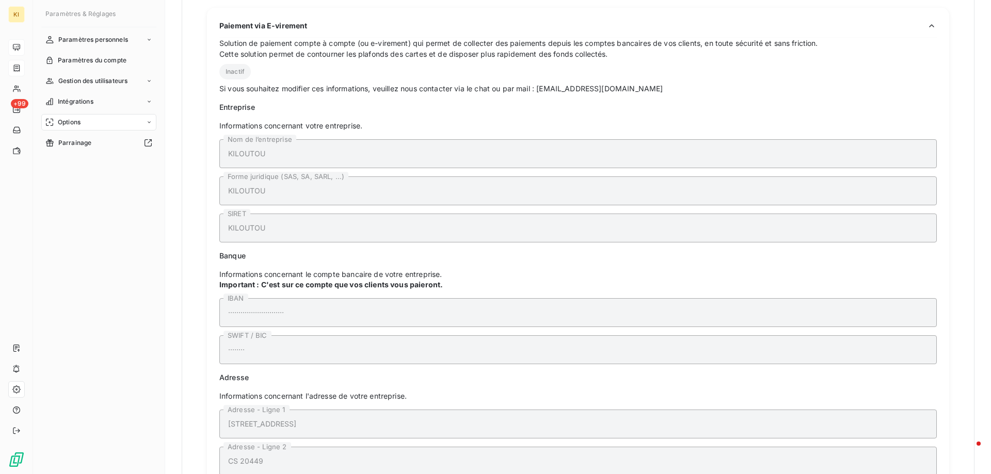
scroll to position [0, 0]
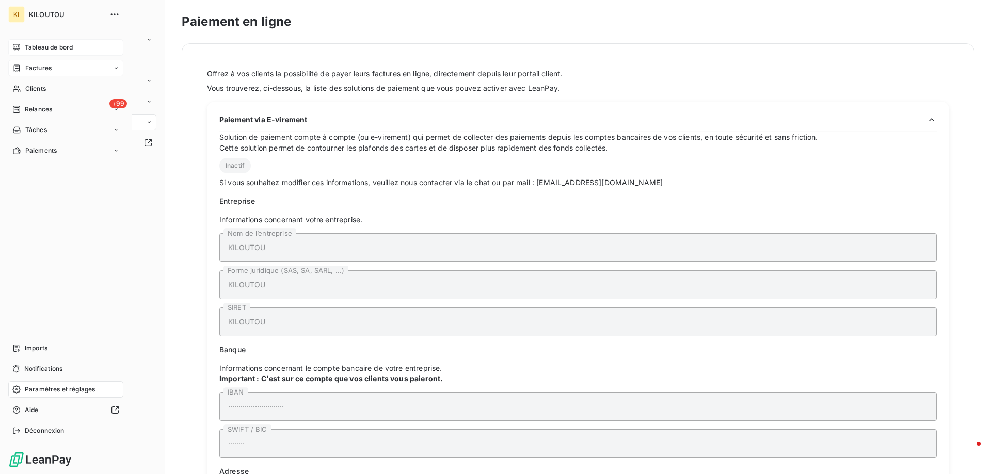
click at [20, 48] on icon at bounding box center [16, 47] width 7 height 7
